Goal: Task Accomplishment & Management: Manage account settings

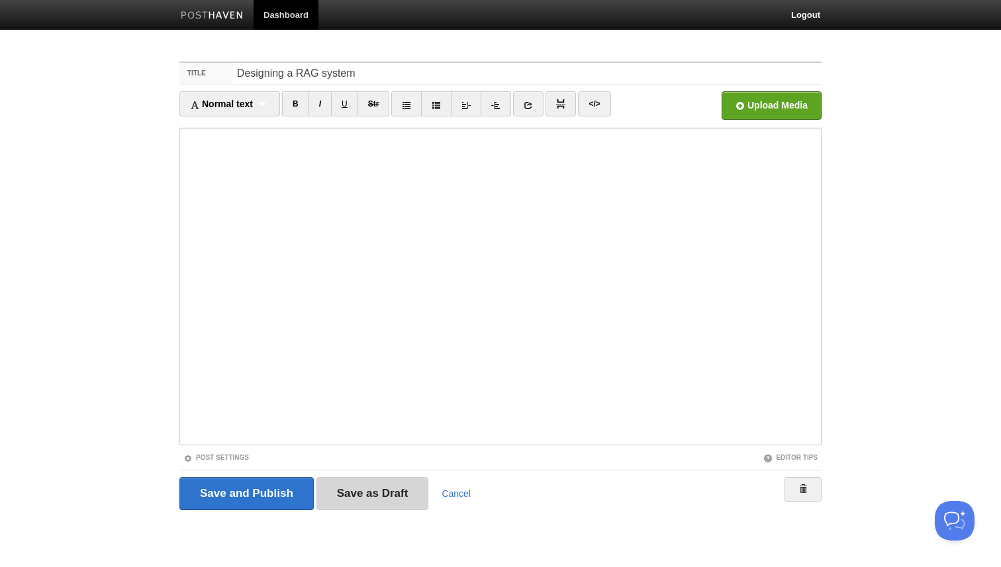
click at [404, 500] on input "Save as Draft" at bounding box center [373, 493] width 113 height 33
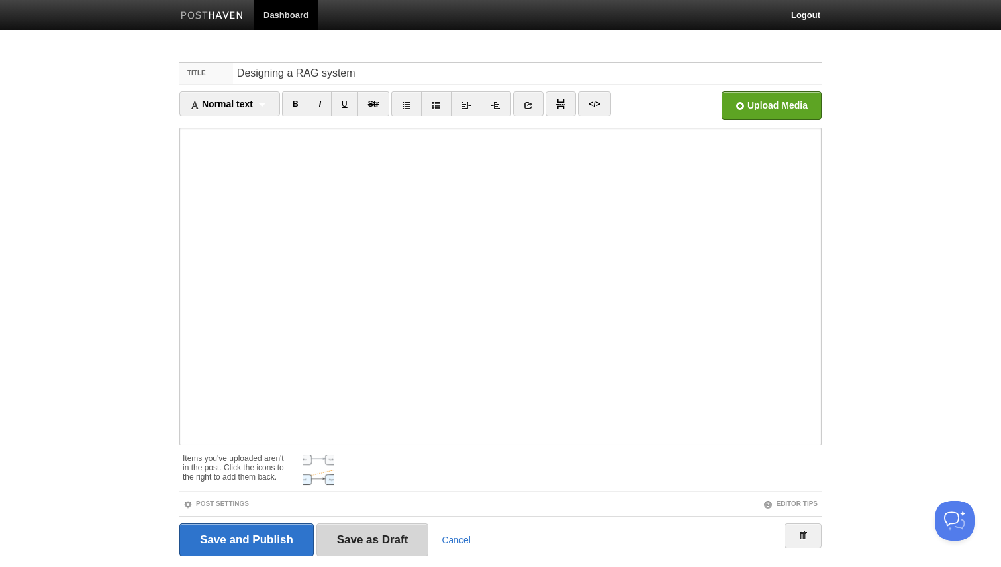
click at [416, 536] on input "Save as Draft" at bounding box center [373, 540] width 113 height 33
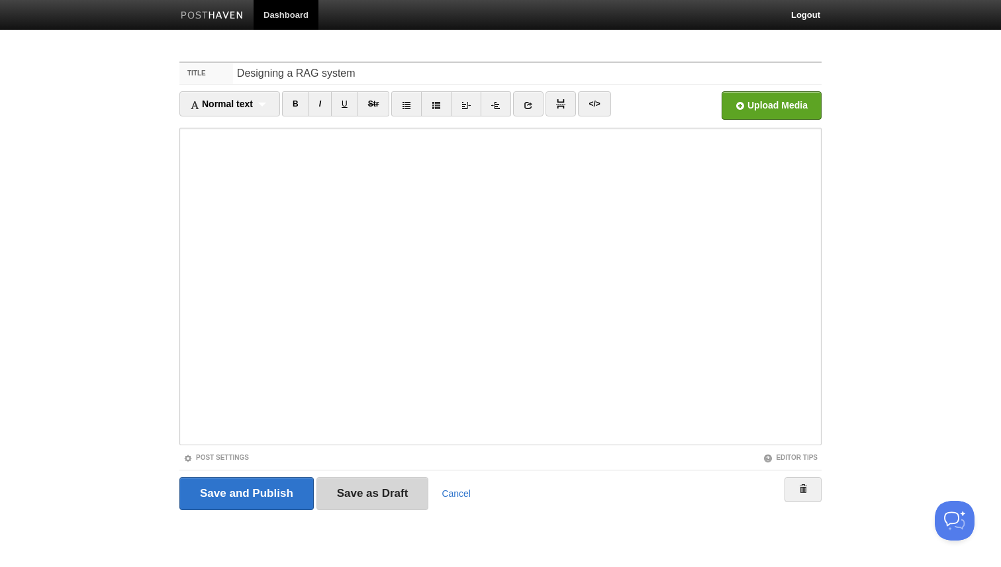
click at [371, 485] on input "Save as Draft" at bounding box center [373, 493] width 113 height 33
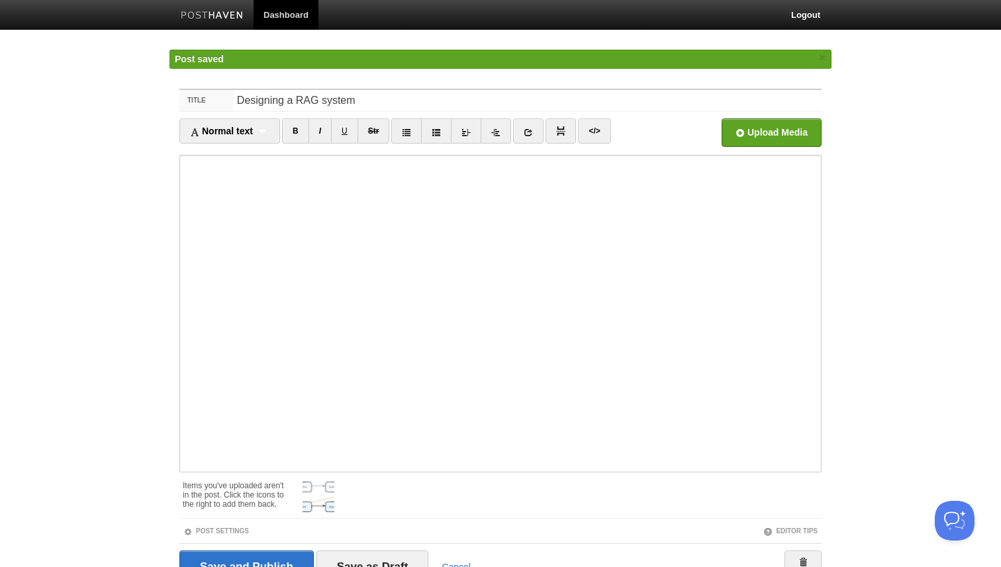
click at [283, 19] on link "Dashboard" at bounding box center [286, 15] width 65 height 30
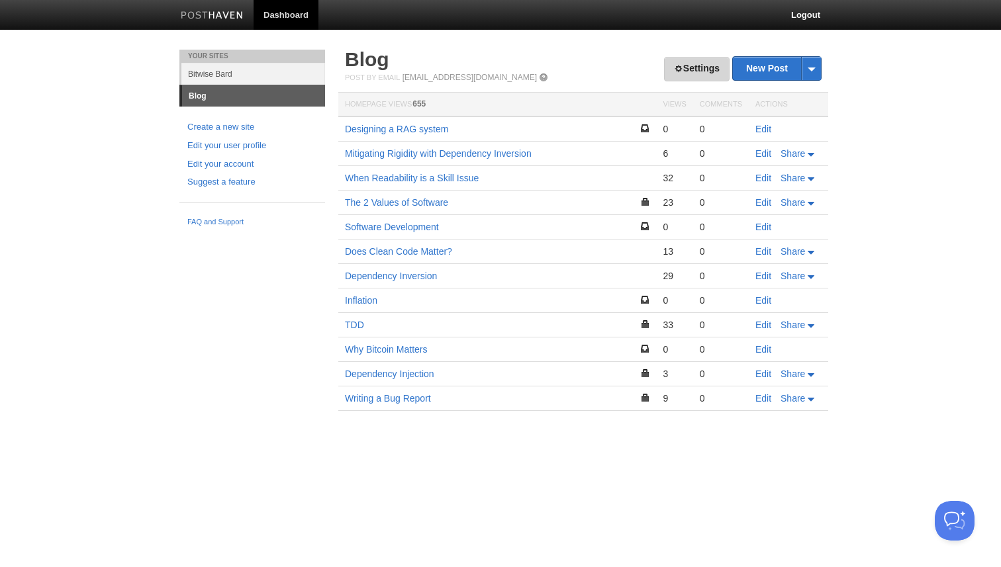
click at [702, 75] on link "Settings" at bounding box center [697, 69] width 66 height 24
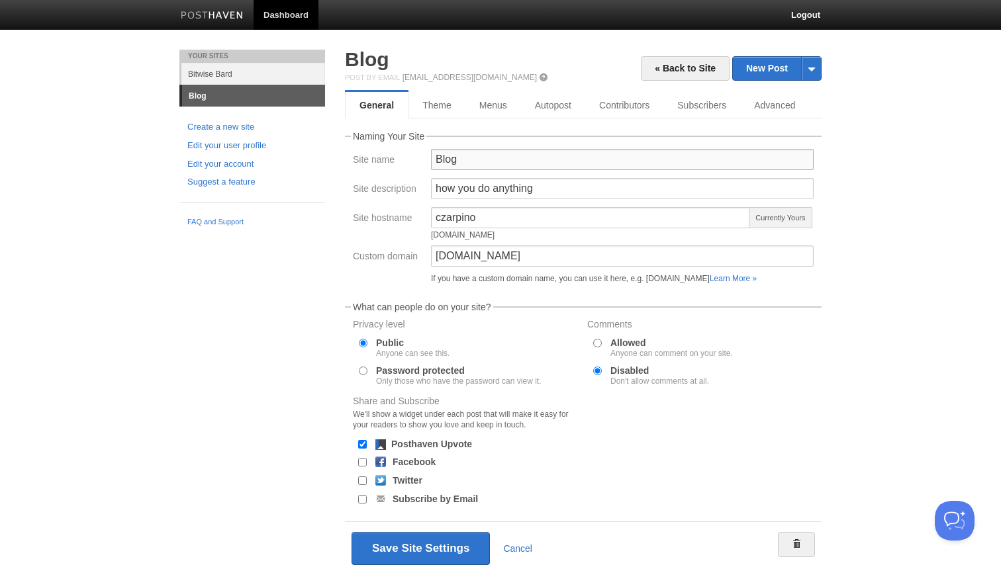
click at [478, 166] on input "Blog" at bounding box center [622, 159] width 383 height 21
click at [487, 161] on input "[DOMAIN_NAME]" at bounding box center [622, 159] width 383 height 21
type input "[DOMAIN_NAME]"
click at [534, 187] on input "how you do anything" at bounding box center [622, 188] width 383 height 21
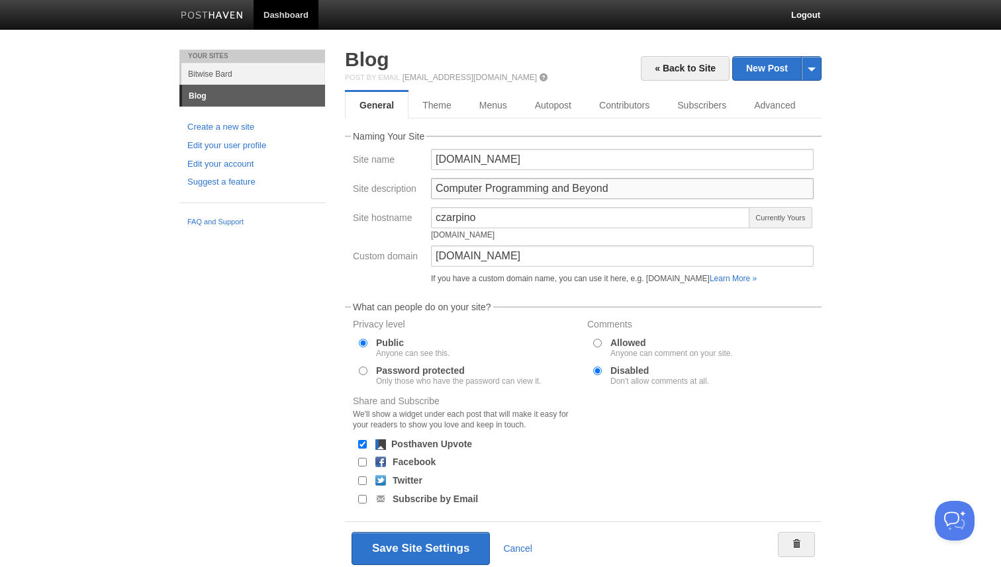
click at [444, 188] on input "Computer Programming and Beyond" at bounding box center [622, 188] width 383 height 21
type input "computer programming and beyond"
click at [411, 545] on button "Save Site Settings" at bounding box center [421, 548] width 138 height 33
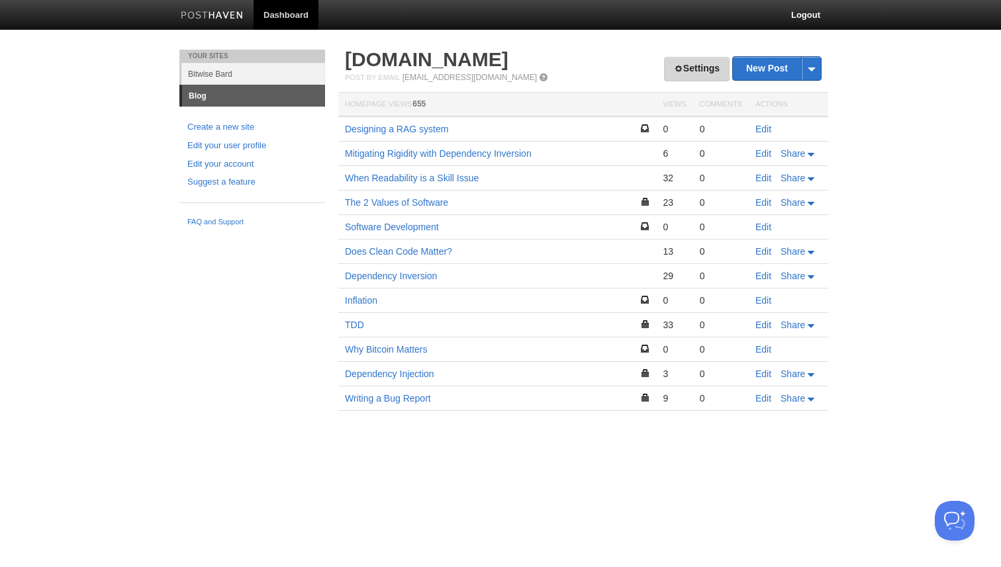
click at [699, 64] on link "Settings" at bounding box center [697, 69] width 66 height 24
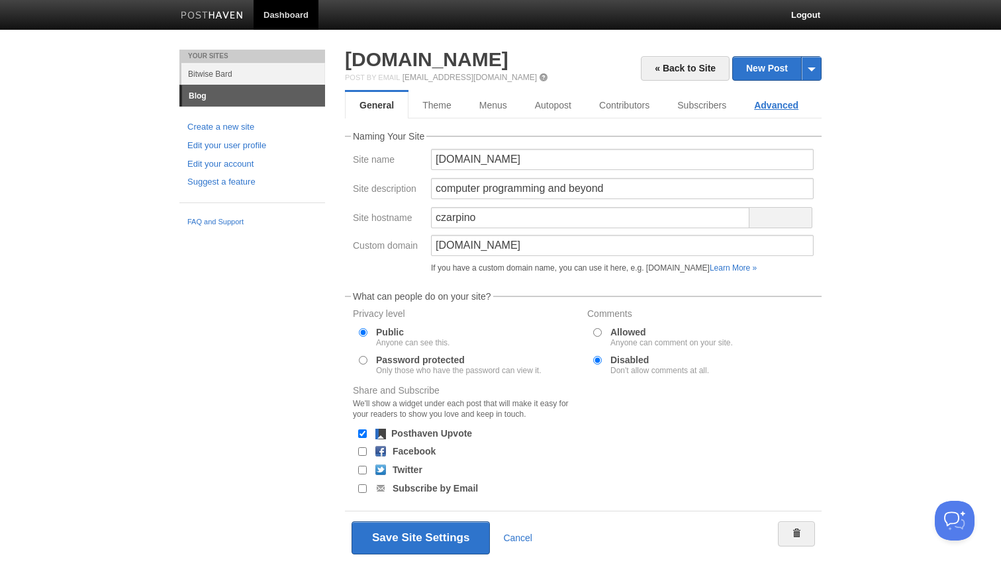
click at [775, 105] on link "Advanced" at bounding box center [776, 105] width 72 height 26
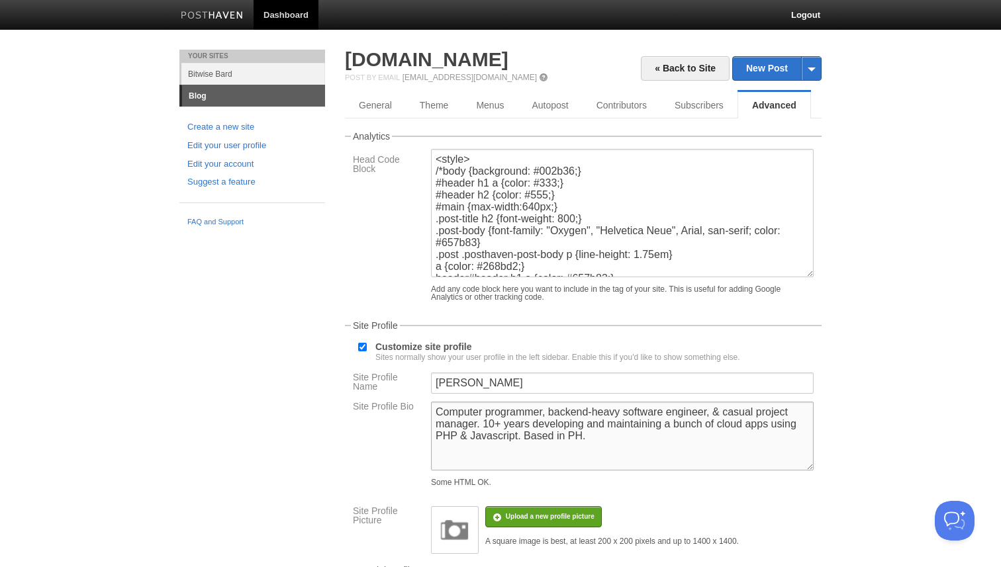
click at [620, 420] on textarea "Computer programmer, backend-heavy software engineer, & casual project manager.…" at bounding box center [622, 436] width 383 height 69
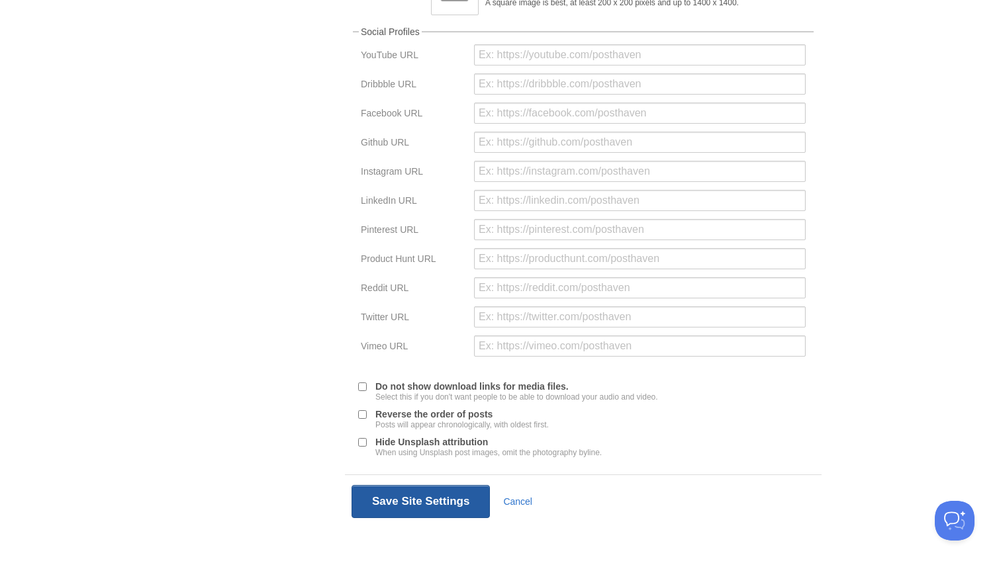
click at [458, 497] on button "Save Site Settings" at bounding box center [421, 501] width 138 height 33
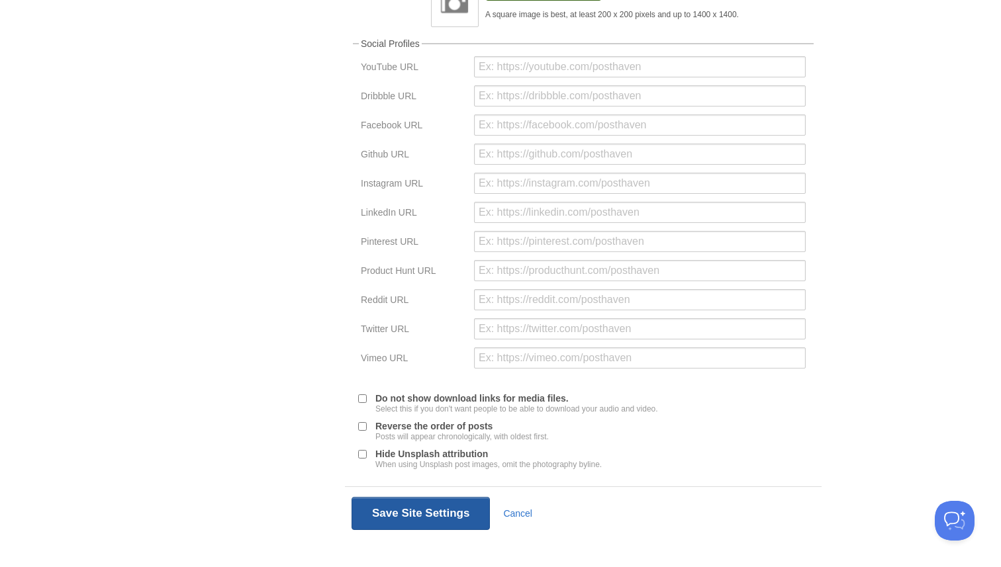
scroll to position [50, 0]
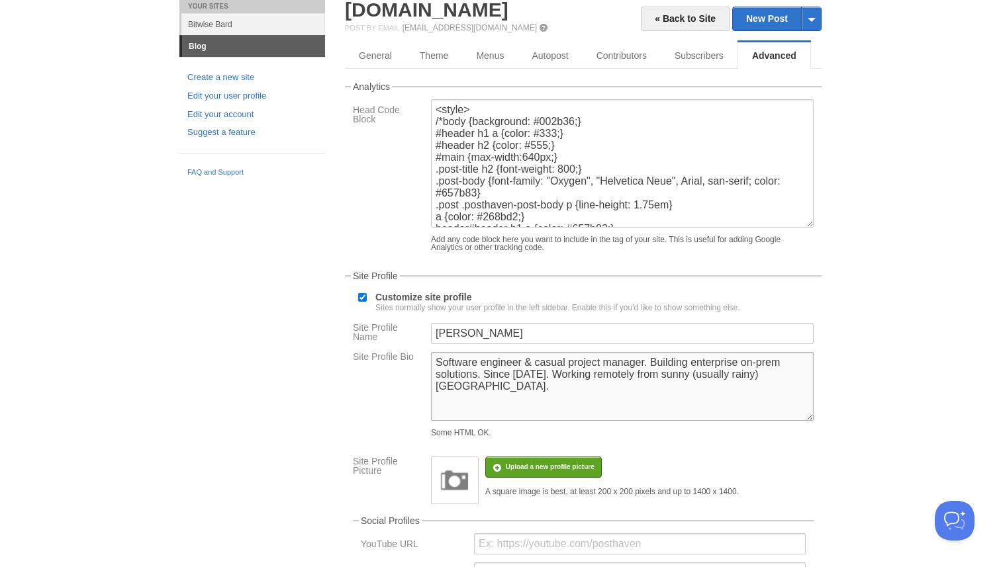
click at [487, 381] on textarea "Computer programmer, backend-heavy software engineer, & casual project manager.…" at bounding box center [622, 386] width 383 height 69
click at [473, 403] on textarea "Computer programmer, backend-heavy software engineer, & casual project manager.…" at bounding box center [622, 386] width 383 height 69
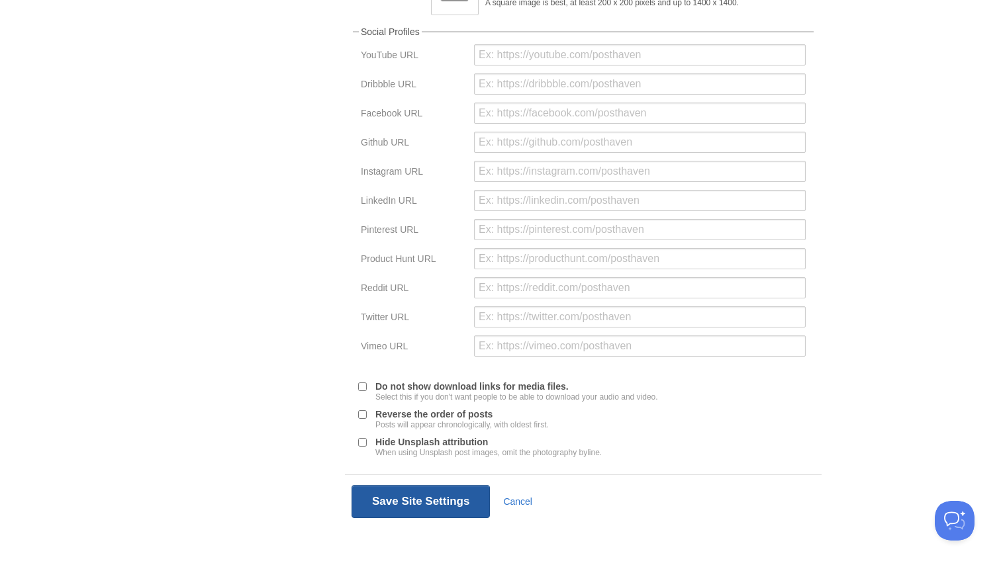
type textarea "Software engineer & casual project manager. Building enterprise on-prem solutio…"
click at [427, 503] on button "Save Site Settings" at bounding box center [421, 501] width 138 height 33
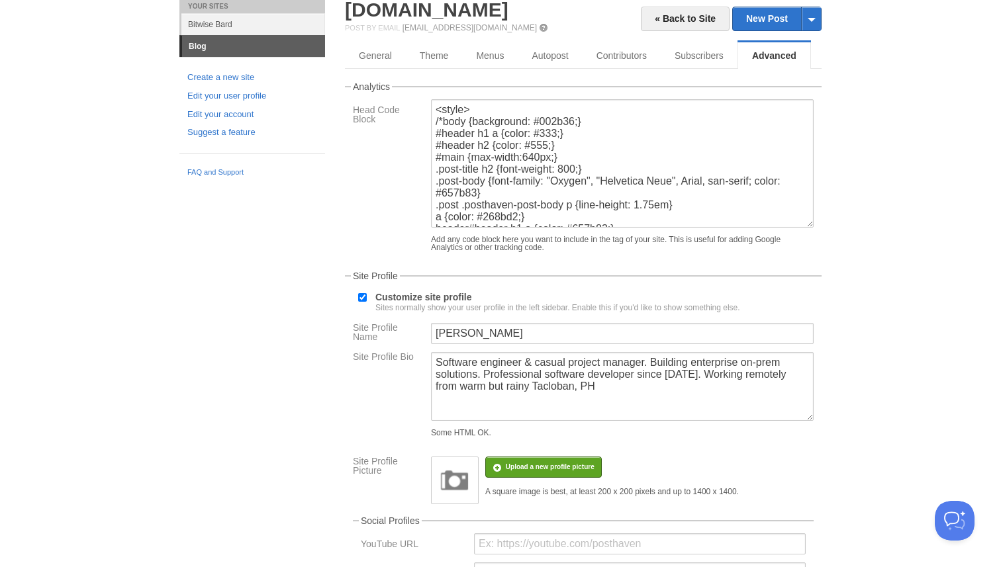
scroll to position [0, 0]
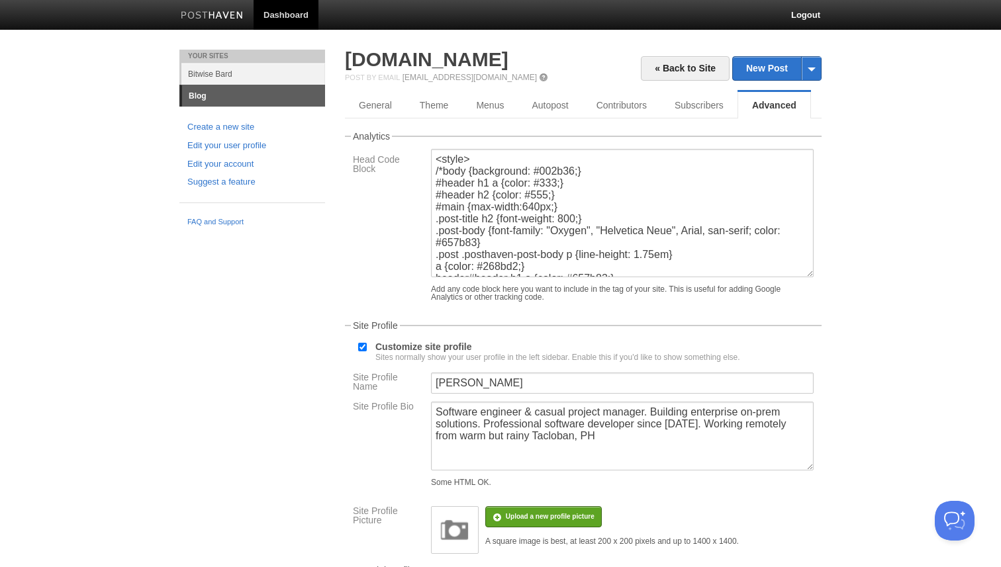
click at [287, 13] on link "Dashboard" at bounding box center [286, 15] width 65 height 30
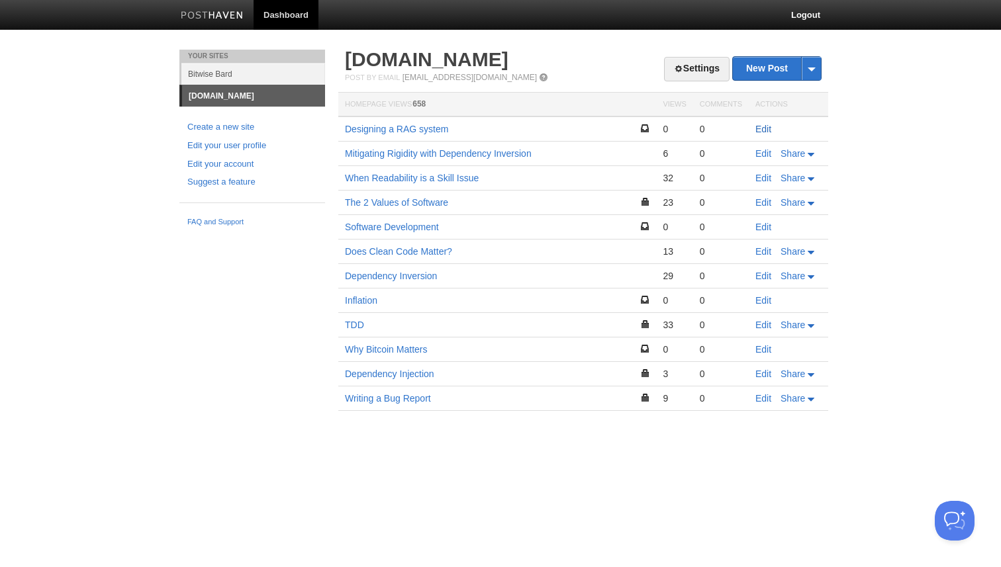
click at [762, 127] on link "Edit" at bounding box center [764, 129] width 16 height 11
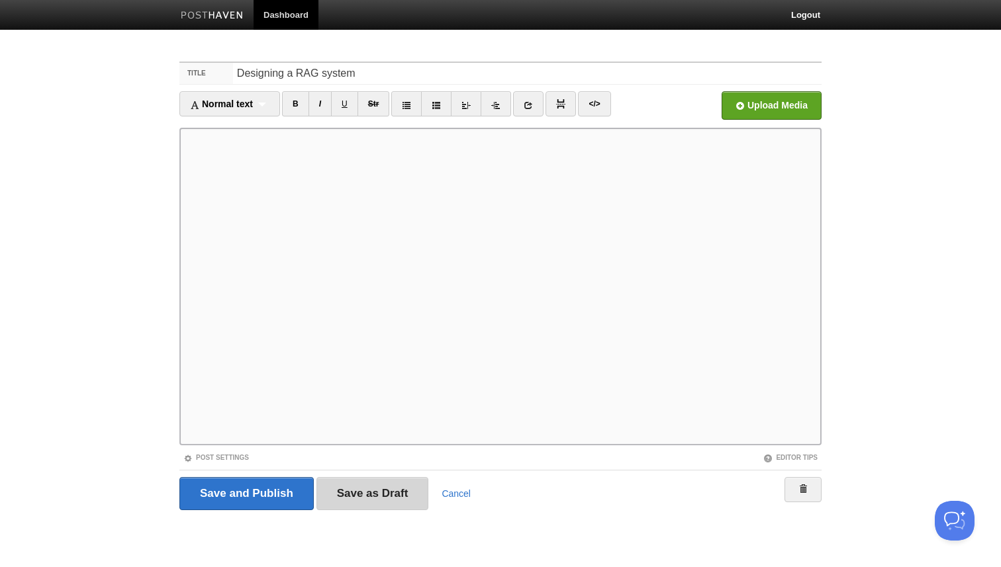
click at [389, 483] on input "Save as Draft" at bounding box center [373, 493] width 113 height 33
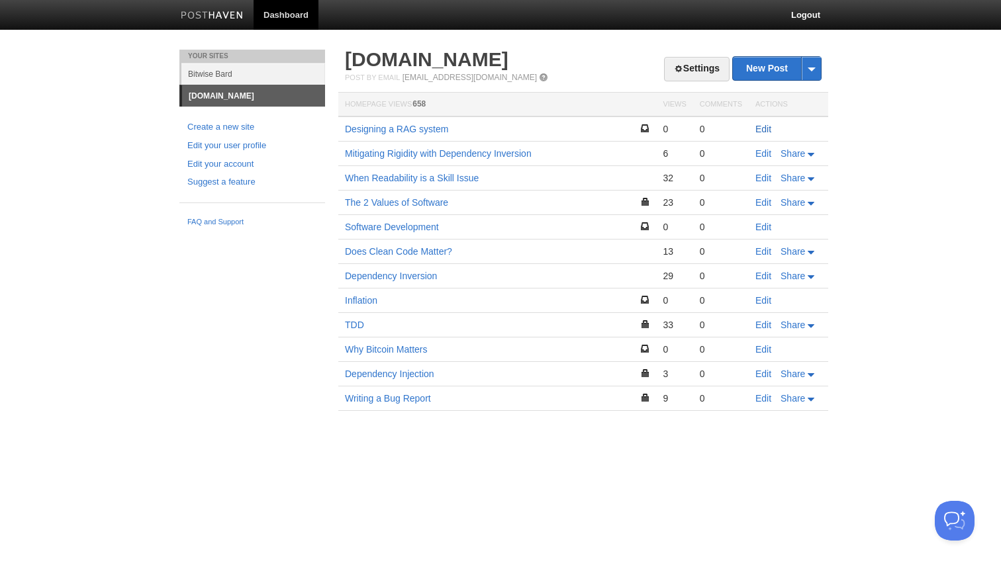
click at [759, 130] on link "Edit" at bounding box center [764, 129] width 16 height 11
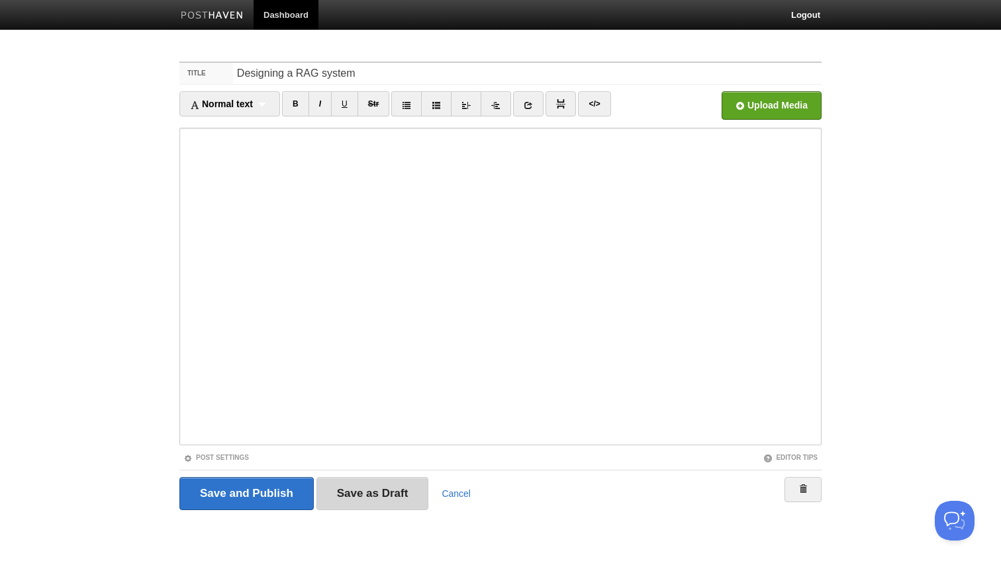
click at [420, 491] on input "Save as Draft" at bounding box center [373, 493] width 113 height 33
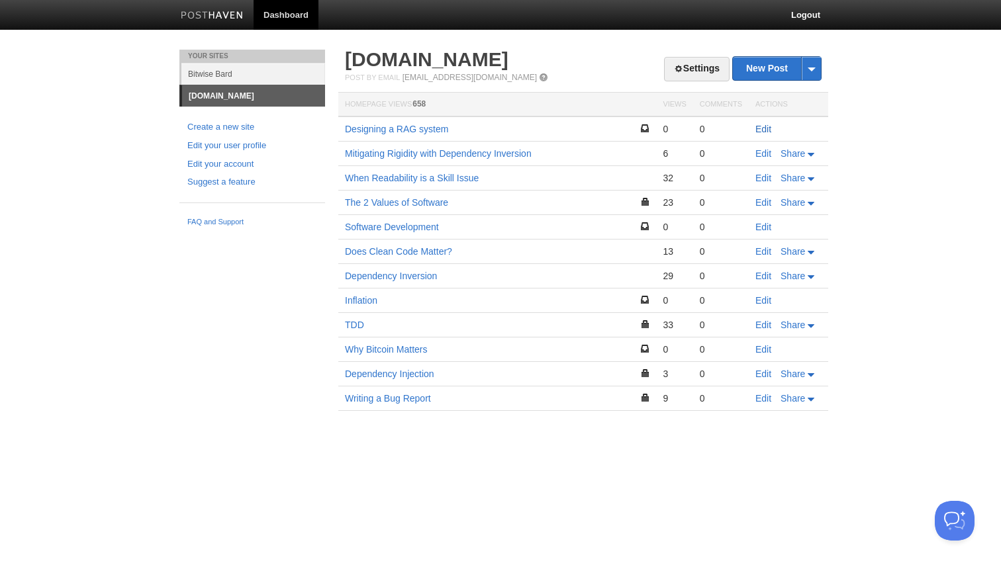
click at [766, 128] on link "Edit" at bounding box center [764, 129] width 16 height 11
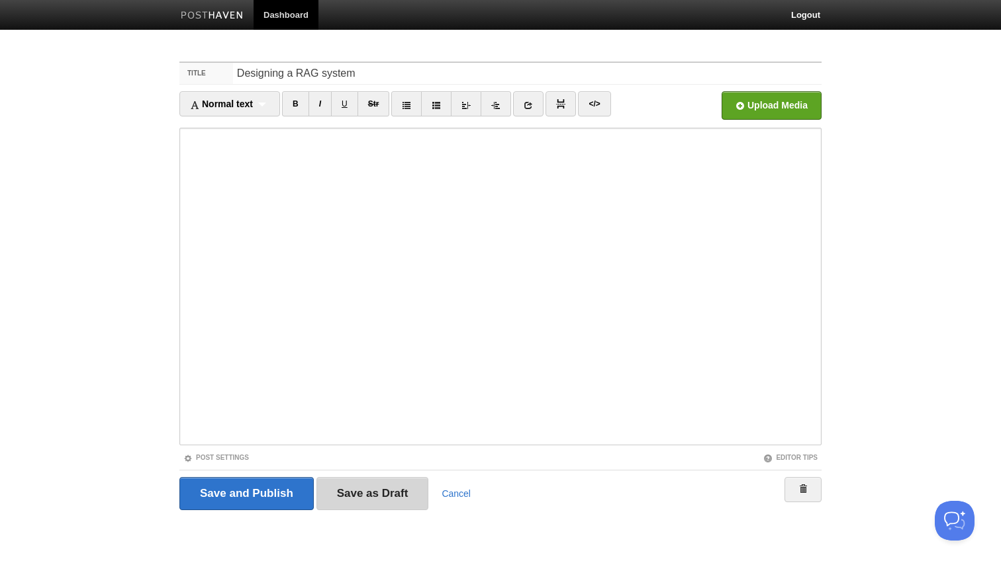
click at [332, 496] on input "Save as Draft" at bounding box center [373, 493] width 113 height 33
